Goal: Task Accomplishment & Management: Complete application form

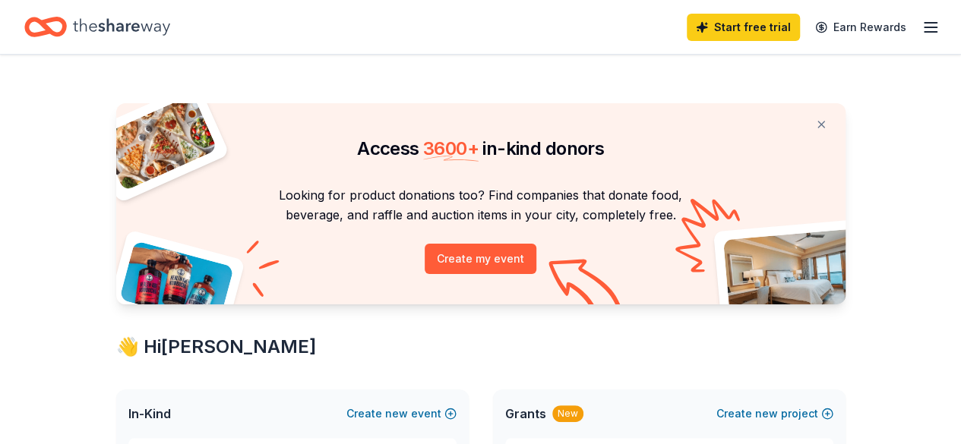
click at [53, 28] on icon "Home" at bounding box center [45, 27] width 43 height 36
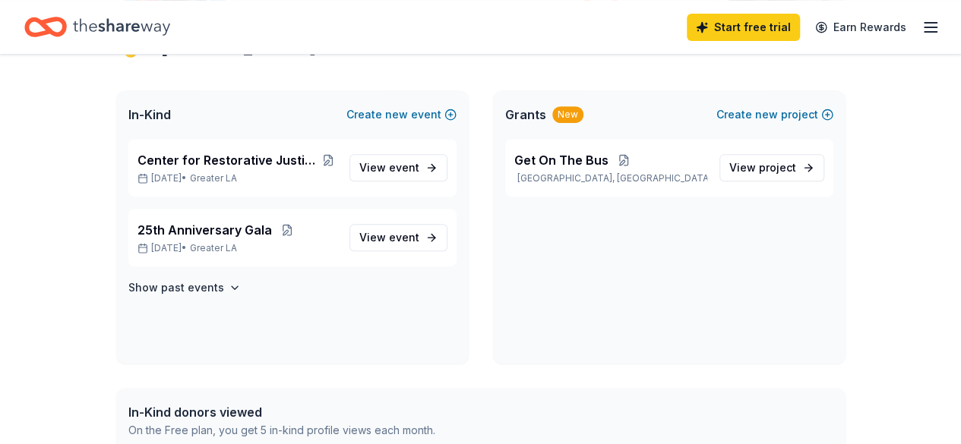
scroll to position [228, 0]
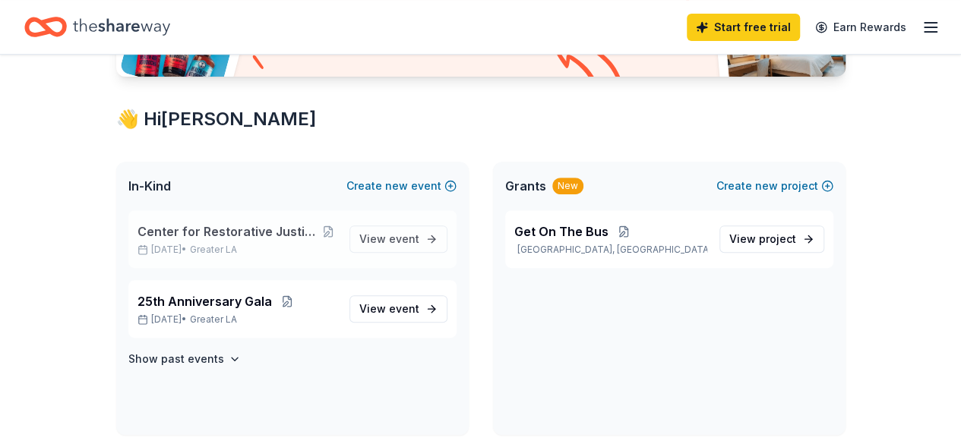
click at [204, 238] on span "Center for Restorative Justice Works Christmas Event" at bounding box center [229, 232] width 182 height 18
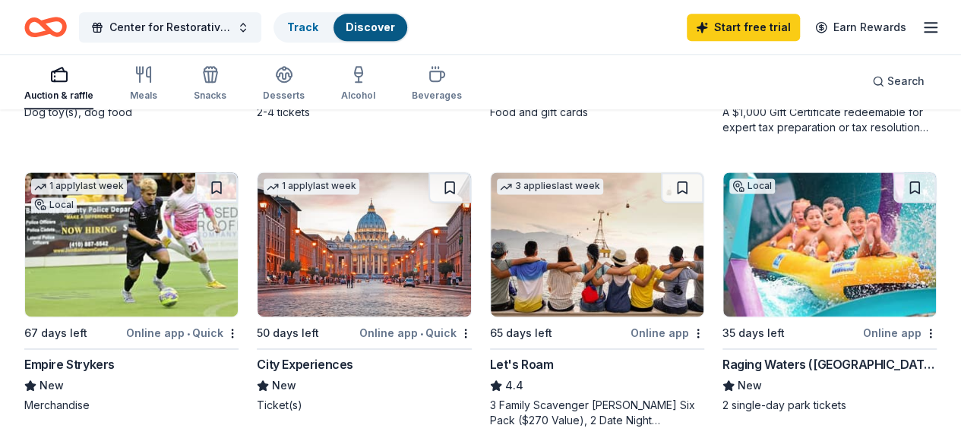
scroll to position [1064, 0]
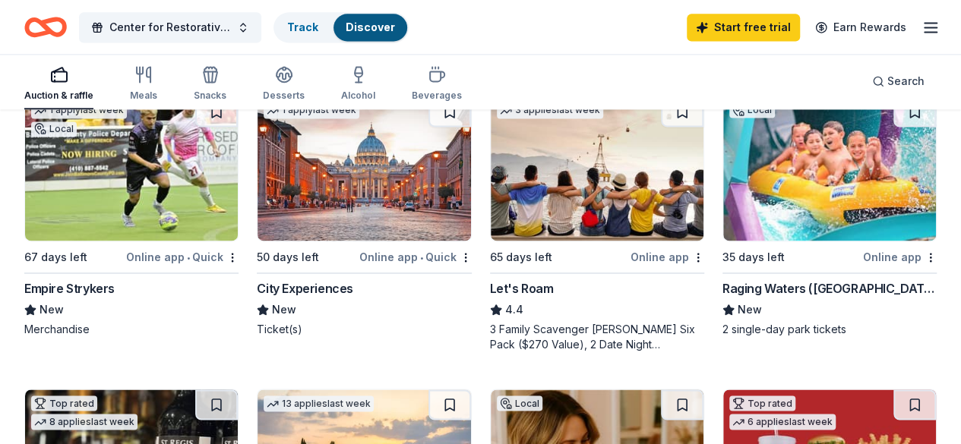
click at [723, 207] on img at bounding box center [829, 168] width 213 height 144
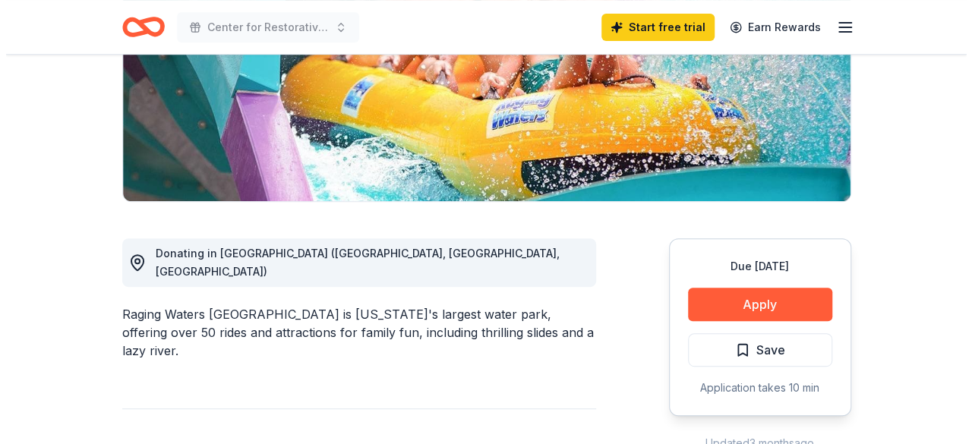
scroll to position [304, 0]
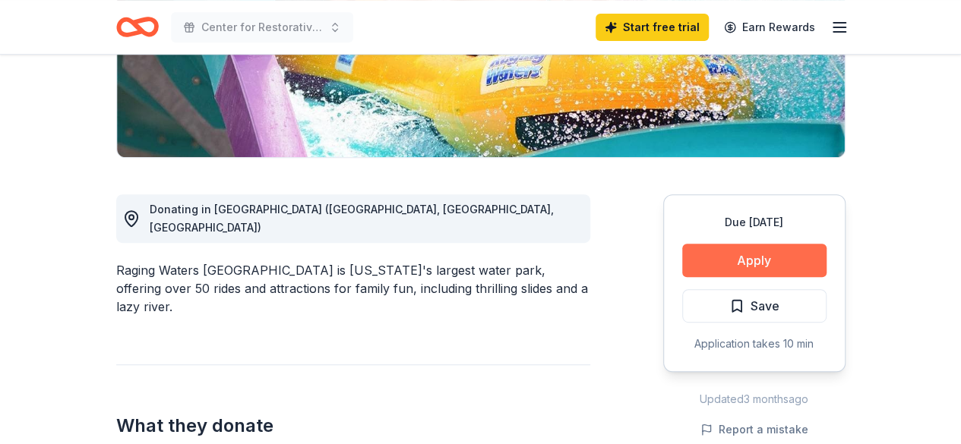
click at [715, 267] on button "Apply" at bounding box center [754, 260] width 144 height 33
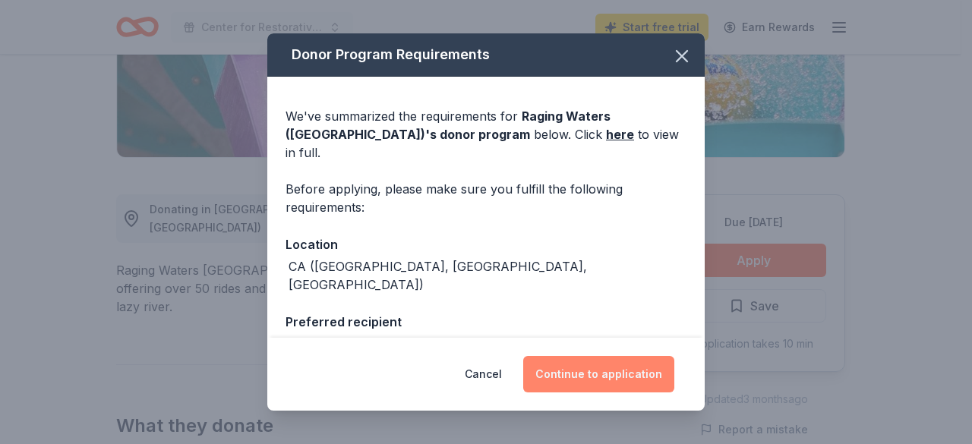
click at [612, 371] on button "Continue to application" at bounding box center [598, 374] width 151 height 36
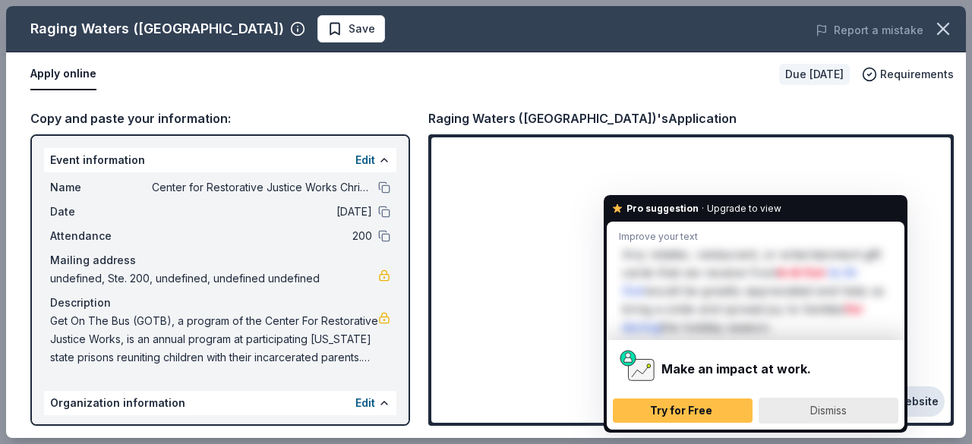
click at [830, 408] on span "Dismiss" at bounding box center [829, 410] width 36 height 13
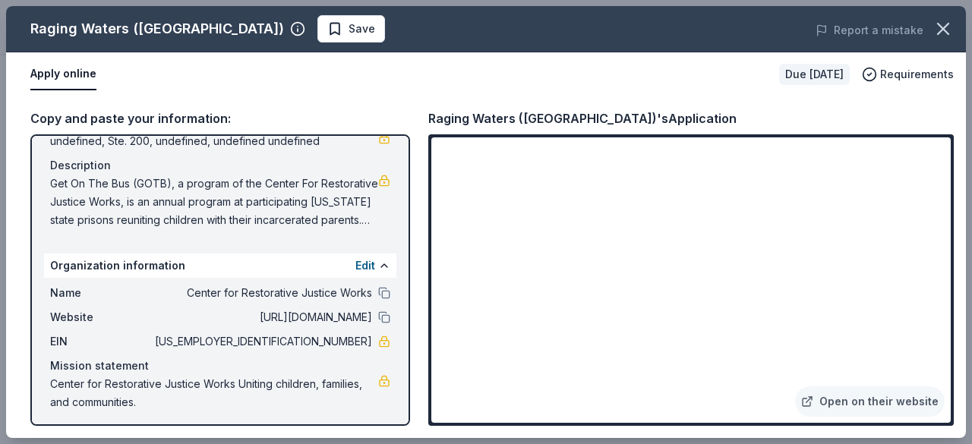
scroll to position [143, 0]
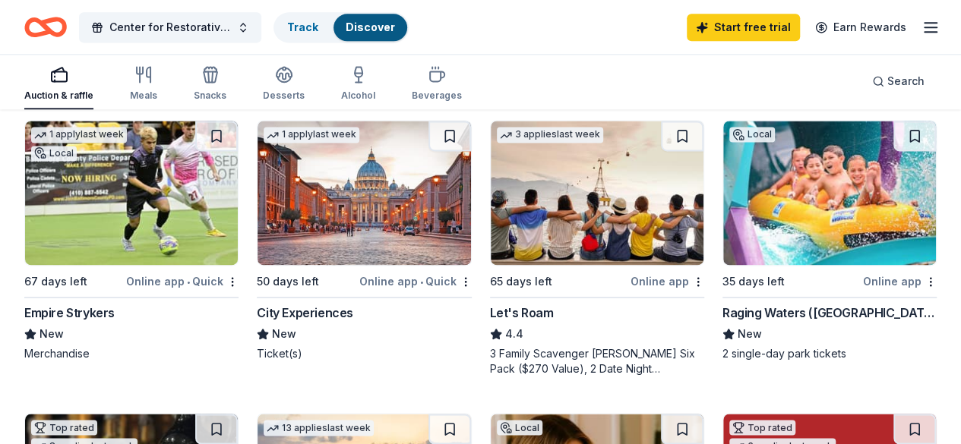
scroll to position [1064, 0]
